Goal: Task Accomplishment & Management: Manage account settings

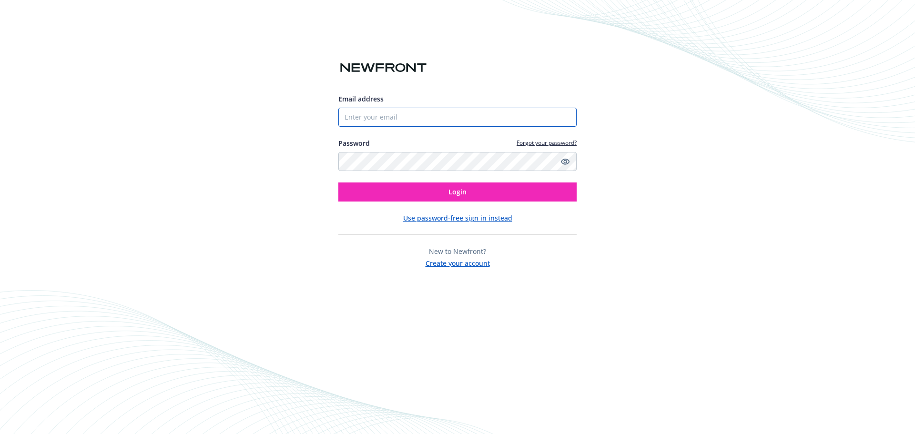
type input "[EMAIL_ADDRESS][DOMAIN_NAME]"
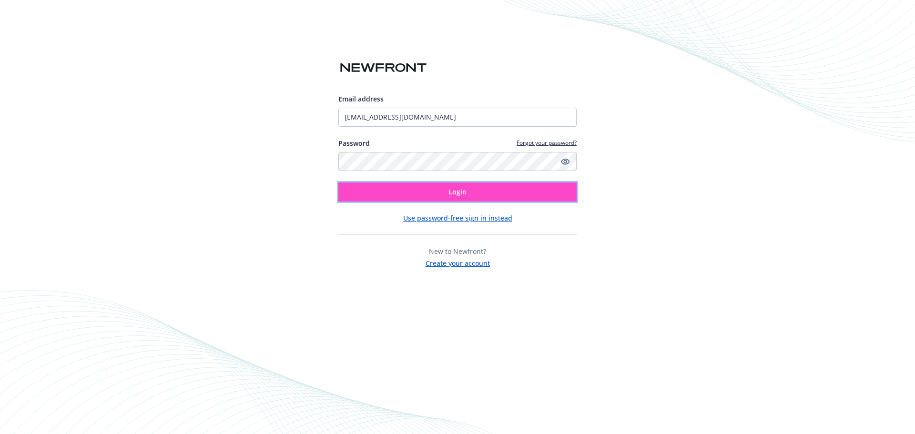
click at [436, 193] on button "Login" at bounding box center [458, 192] width 238 height 19
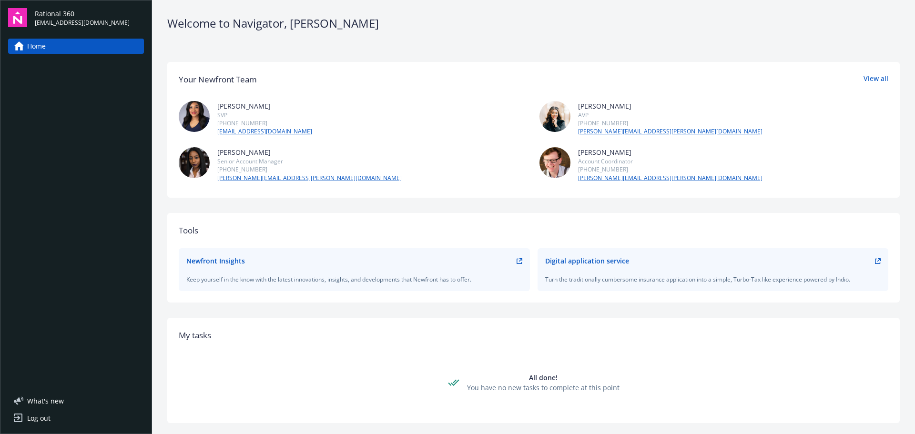
click at [875, 261] on icon at bounding box center [878, 261] width 6 height 6
